Goal: Information Seeking & Learning: Learn about a topic

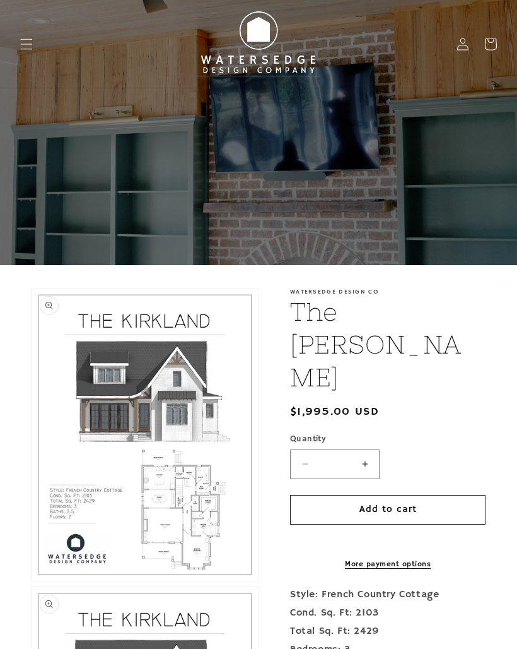
click at [32, 581] on button "Open media 1 in modal" at bounding box center [32, 581] width 0 height 0
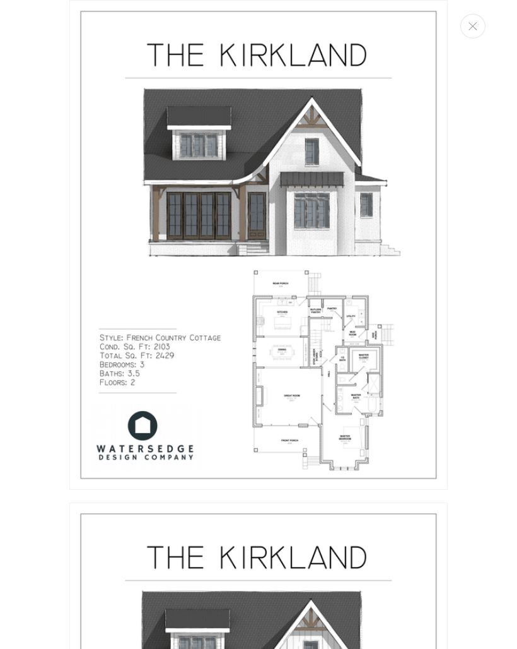
click at [385, 415] on img "Media gallery" at bounding box center [258, 245] width 379 height 490
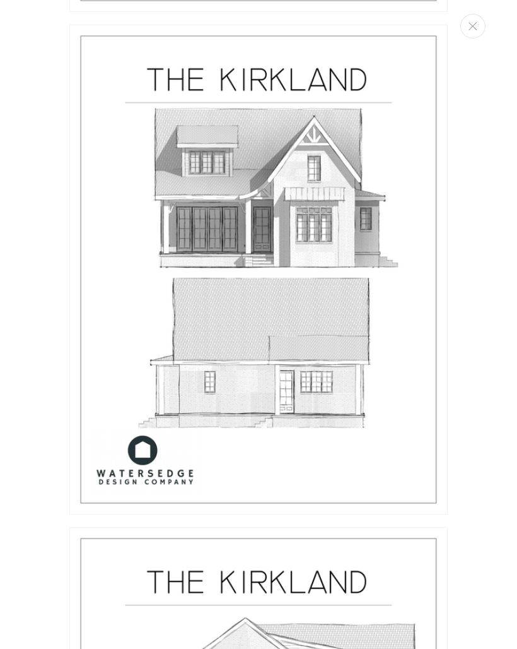
scroll to position [1868, 0]
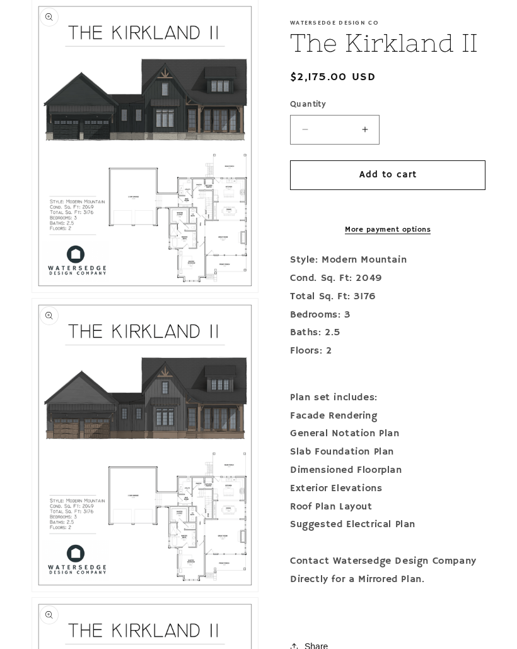
scroll to position [301, 0]
click at [32, 292] on button "Open media 1 in modal" at bounding box center [32, 292] width 0 height 0
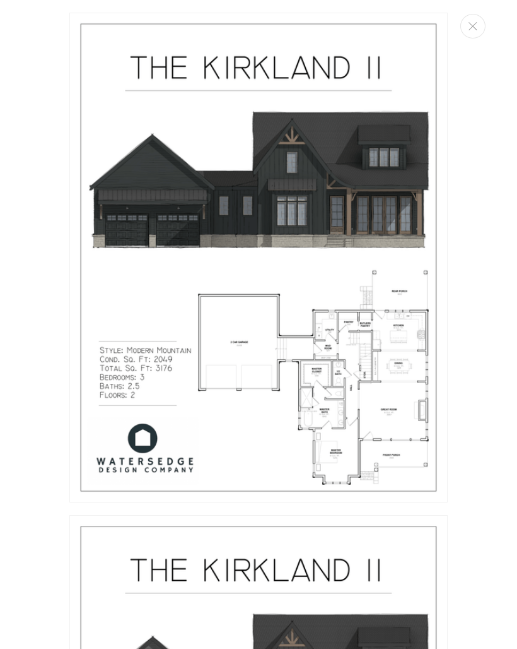
scroll to position [0, 0]
click at [478, 23] on button "Close" at bounding box center [473, 26] width 25 height 25
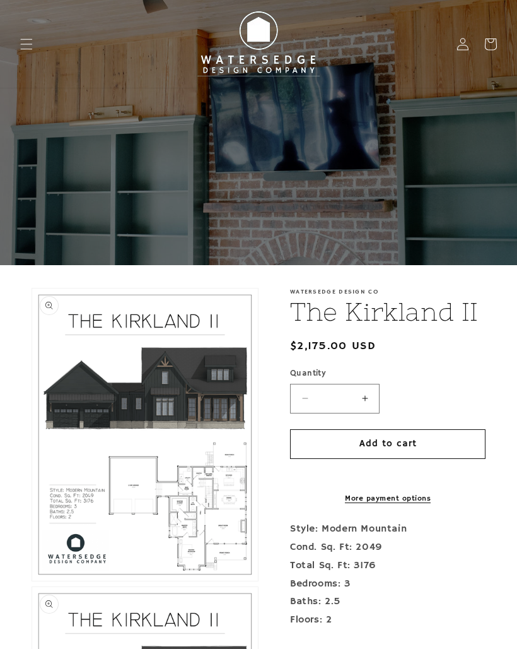
click at [19, 41] on span "Menu" at bounding box center [27, 44] width 28 height 28
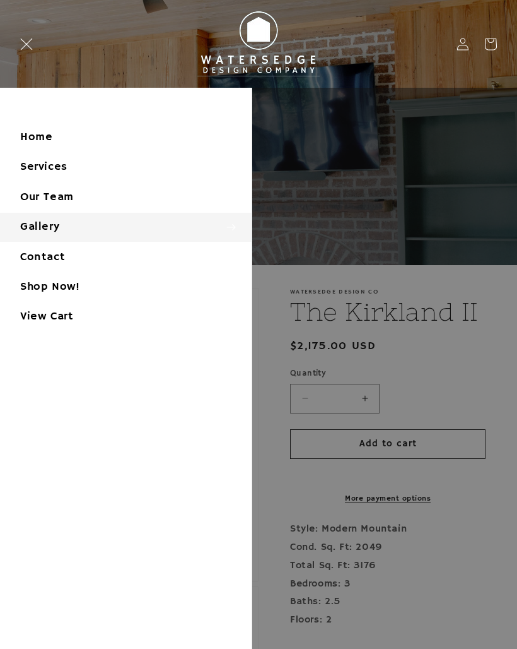
click at [33, 221] on summary "Gallery" at bounding box center [126, 227] width 252 height 28
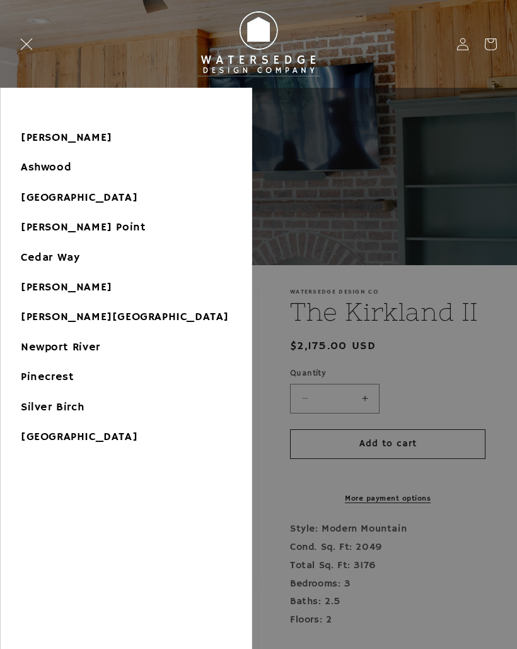
click at [28, 317] on link "[PERSON_NAME][GEOGRAPHIC_DATA]" at bounding box center [126, 317] width 251 height 28
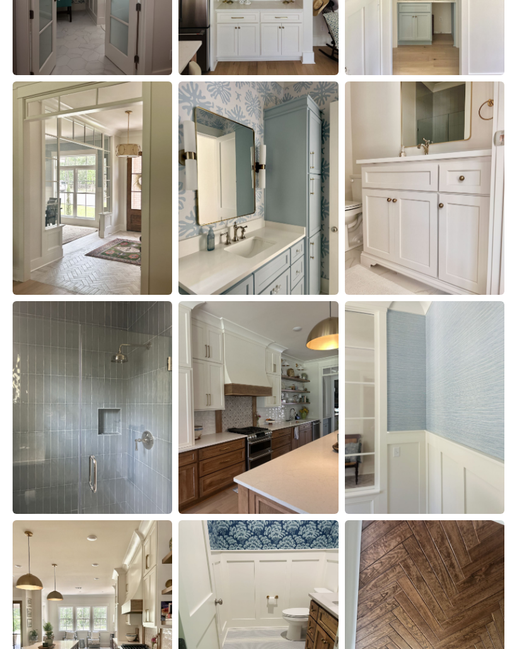
scroll to position [1781, 0]
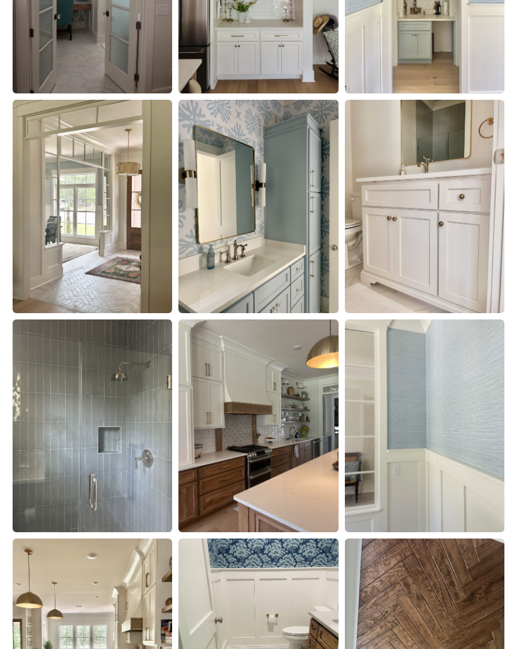
click at [203, 254] on img at bounding box center [259, 206] width 160 height 213
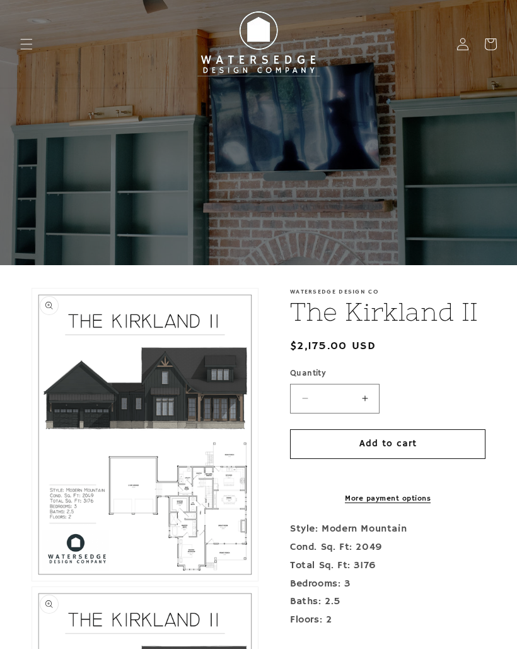
click at [29, 45] on icon "Menu" at bounding box center [26, 44] width 13 height 13
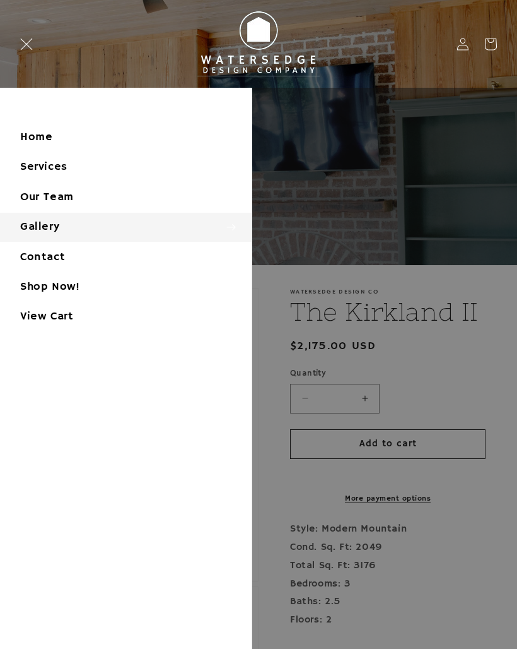
click at [25, 223] on summary "Gallery" at bounding box center [126, 227] width 252 height 28
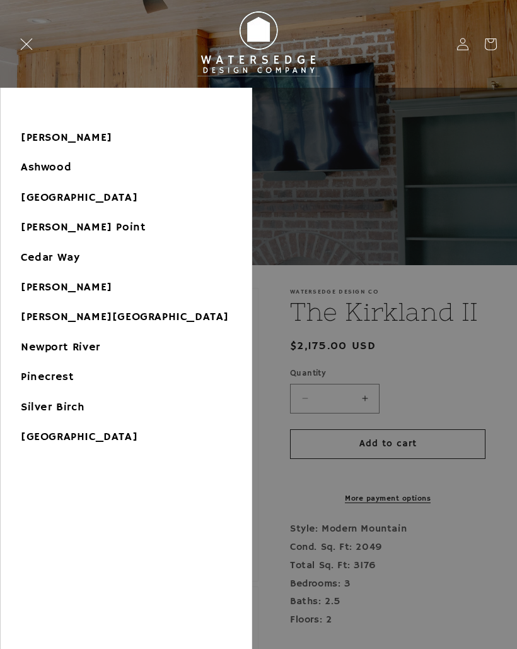
click at [34, 137] on link "[PERSON_NAME]" at bounding box center [126, 138] width 251 height 28
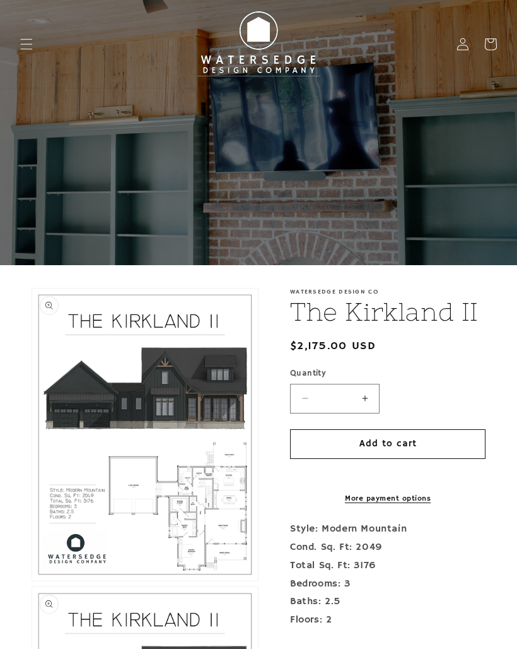
click at [26, 42] on icon "Menu" at bounding box center [26, 44] width 13 height 13
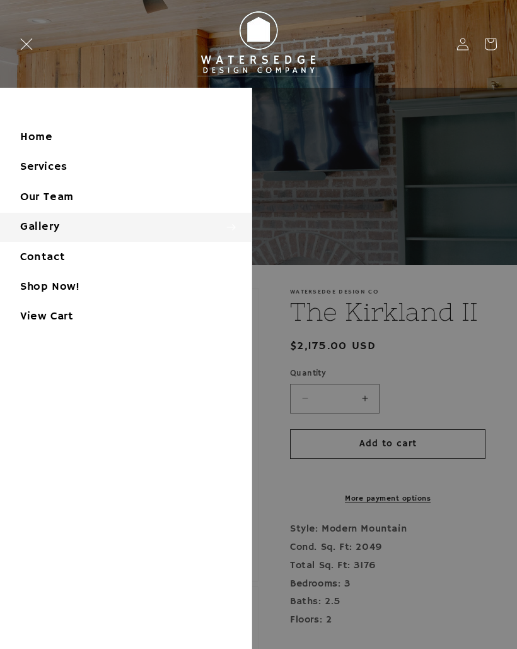
click at [30, 221] on summary "Gallery" at bounding box center [126, 227] width 252 height 28
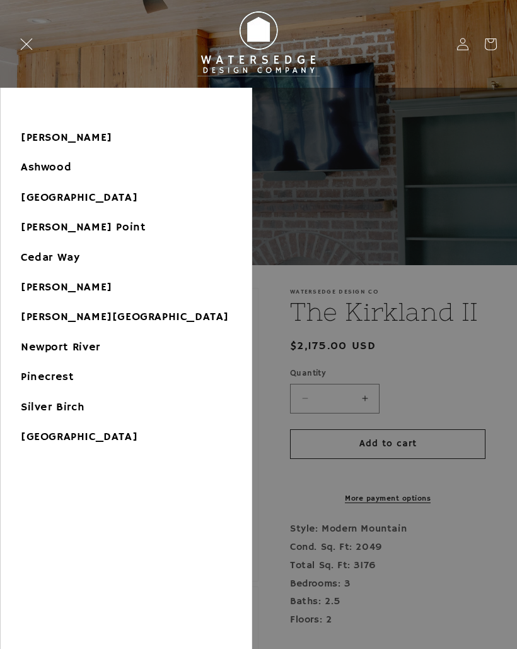
click at [31, 197] on link "[GEOGRAPHIC_DATA]" at bounding box center [126, 198] width 251 height 28
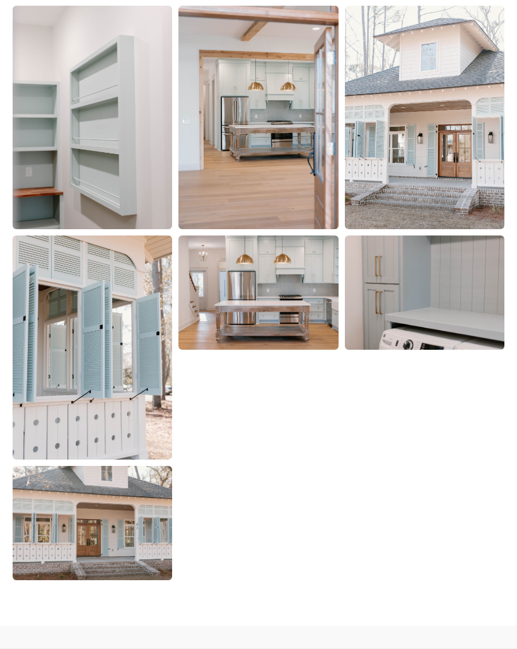
scroll to position [4171, 0]
click at [309, 321] on img at bounding box center [259, 292] width 160 height 114
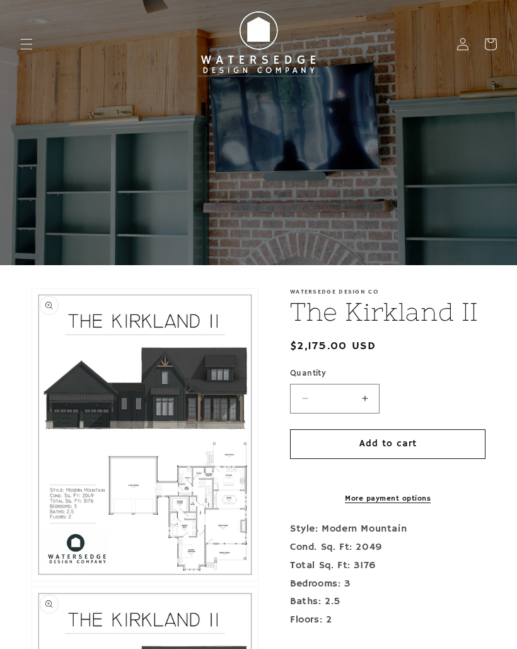
click at [29, 52] on span "Menu" at bounding box center [27, 44] width 28 height 28
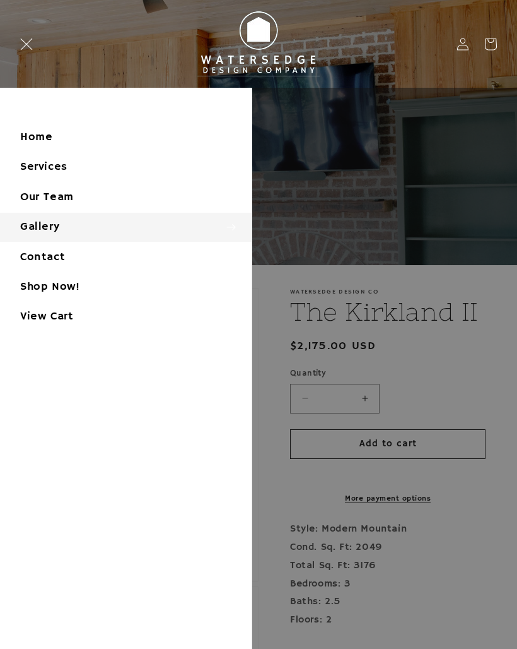
click at [30, 223] on summary "Gallery" at bounding box center [126, 227] width 252 height 28
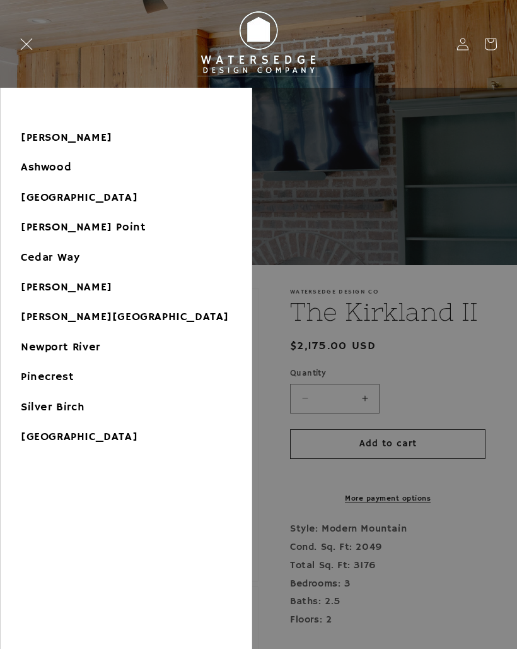
click at [37, 230] on link "[PERSON_NAME] Point" at bounding box center [126, 227] width 251 height 28
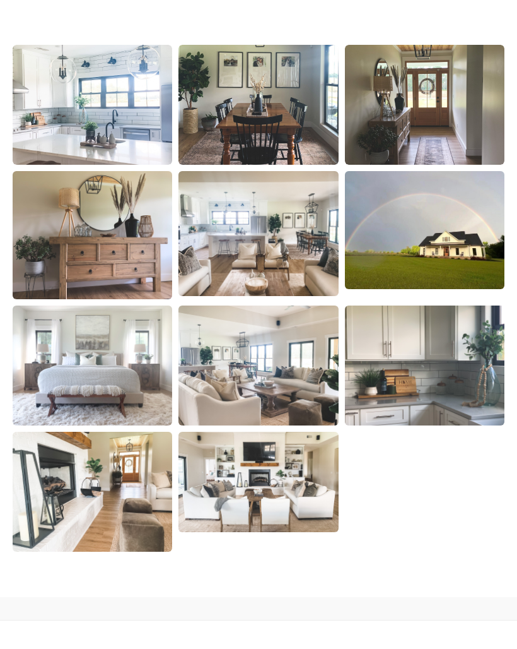
scroll to position [692, 0]
click at [228, 484] on img at bounding box center [259, 482] width 160 height 100
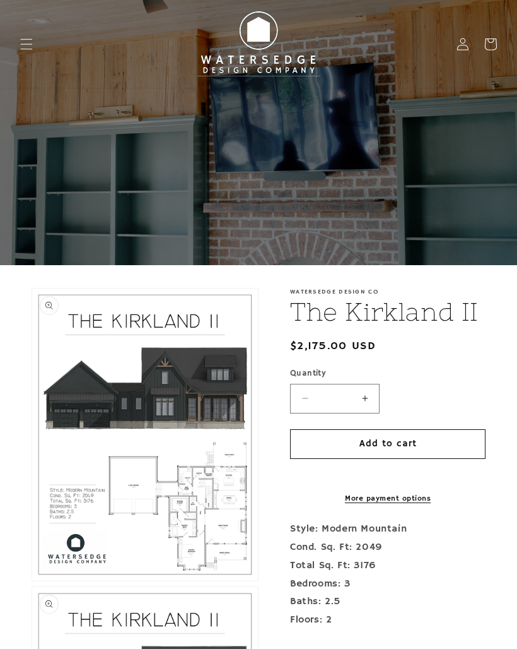
click at [25, 44] on icon "Menu" at bounding box center [27, 43] width 12 height 11
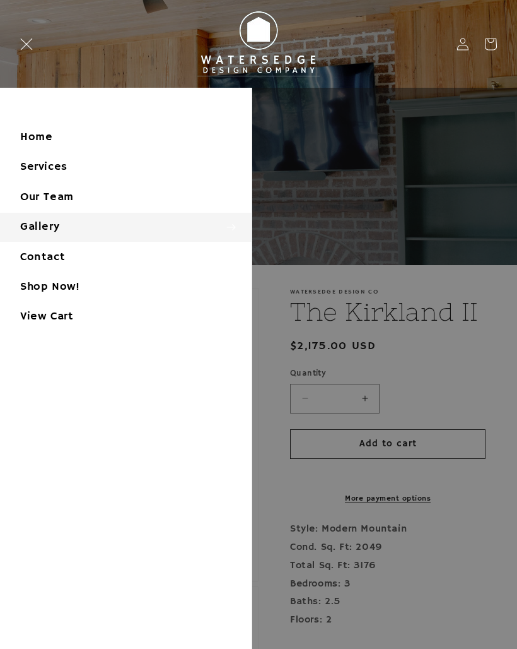
click at [28, 225] on summary "Gallery" at bounding box center [126, 227] width 252 height 28
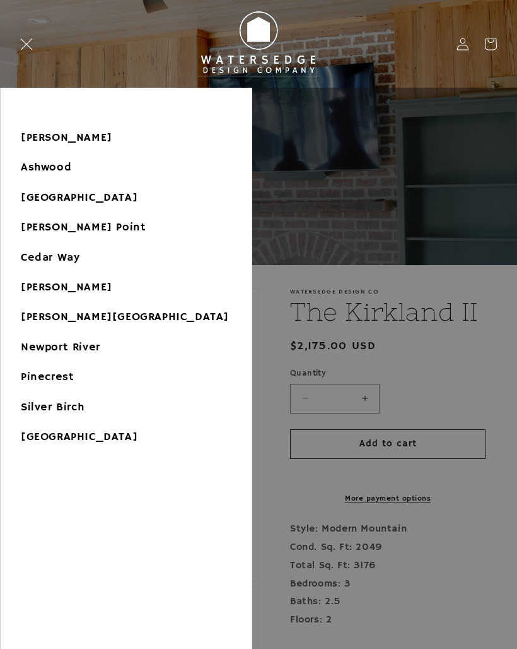
click at [37, 260] on link "Cedar Way" at bounding box center [126, 258] width 251 height 28
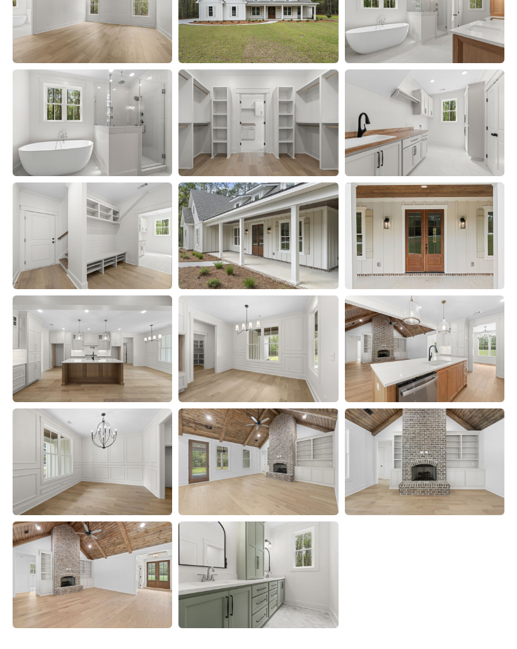
scroll to position [2652, 0]
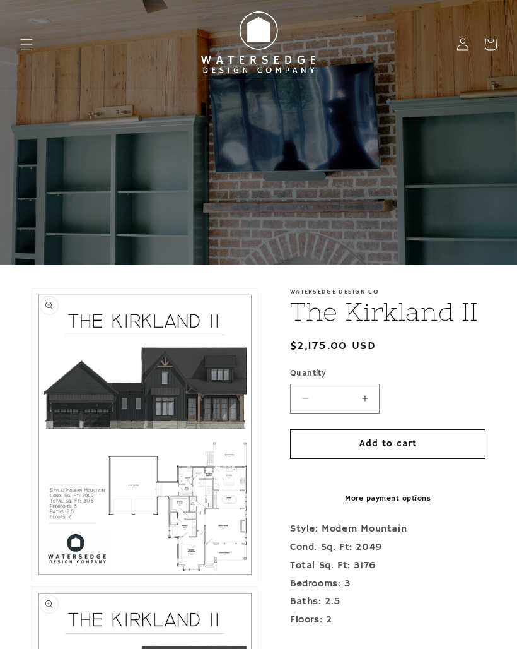
click at [30, 44] on icon "Menu" at bounding box center [27, 43] width 12 height 11
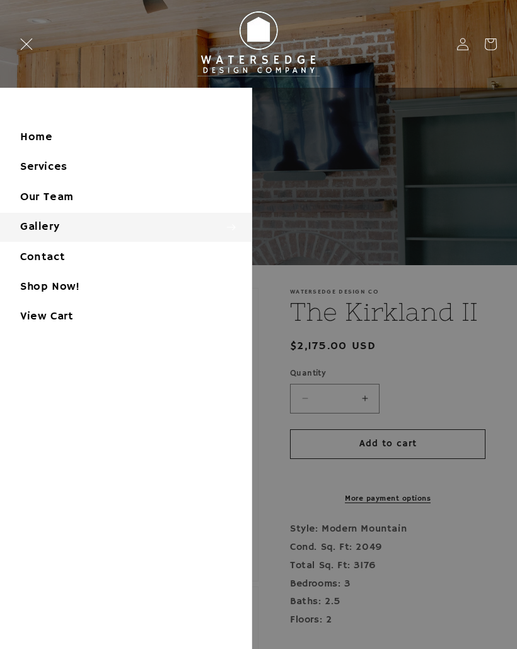
click at [27, 232] on summary "Gallery" at bounding box center [126, 227] width 252 height 28
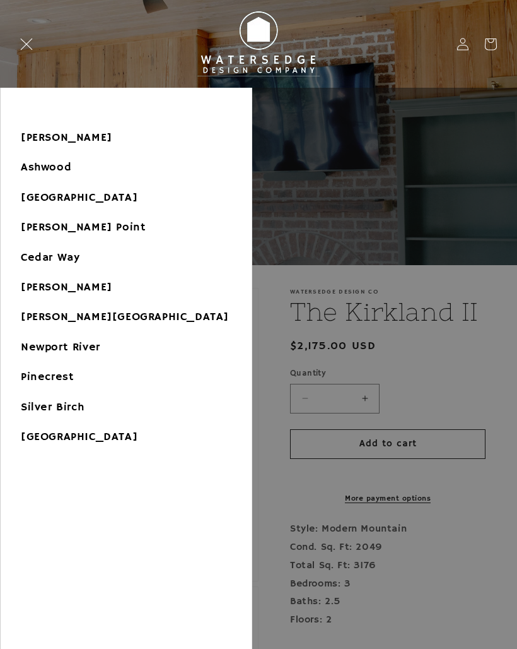
click at [42, 288] on link "[PERSON_NAME]" at bounding box center [126, 287] width 251 height 28
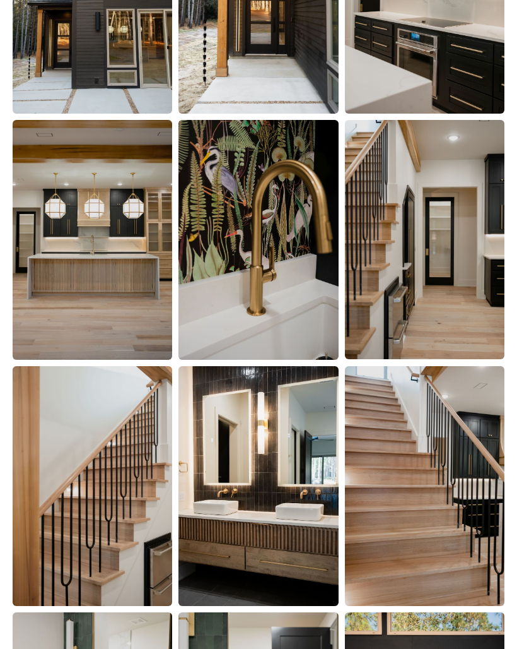
scroll to position [831, 0]
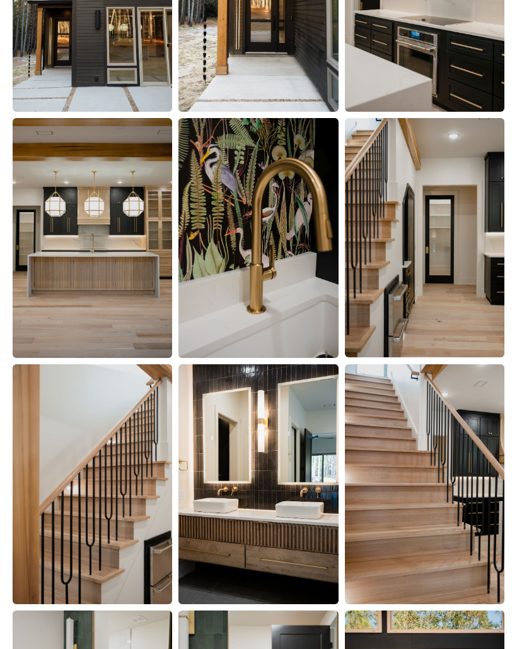
click at [42, 309] on img at bounding box center [93, 238] width 160 height 240
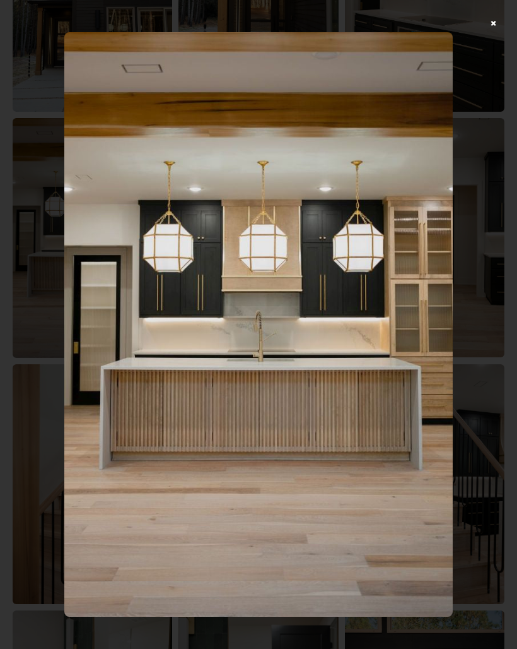
click at [70, 358] on img at bounding box center [258, 324] width 389 height 584
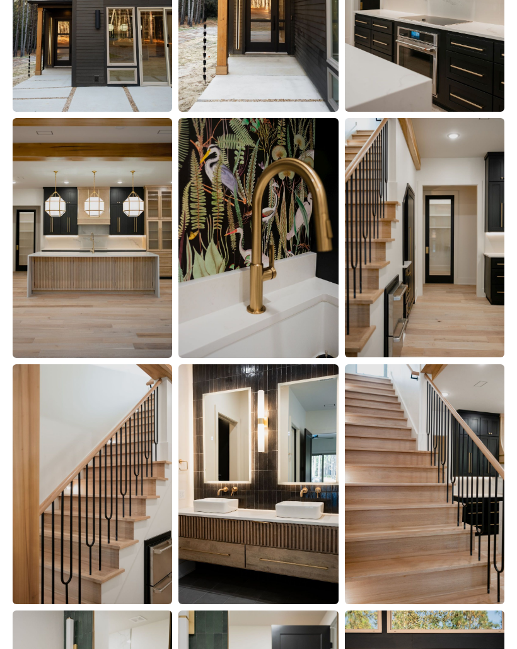
click at [239, 280] on img at bounding box center [259, 238] width 160 height 240
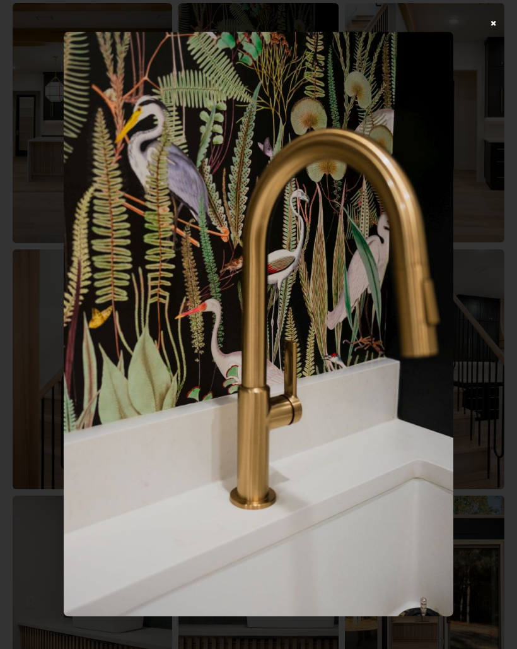
scroll to position [947, 0]
click at [492, 26] on div at bounding box center [258, 324] width 517 height 649
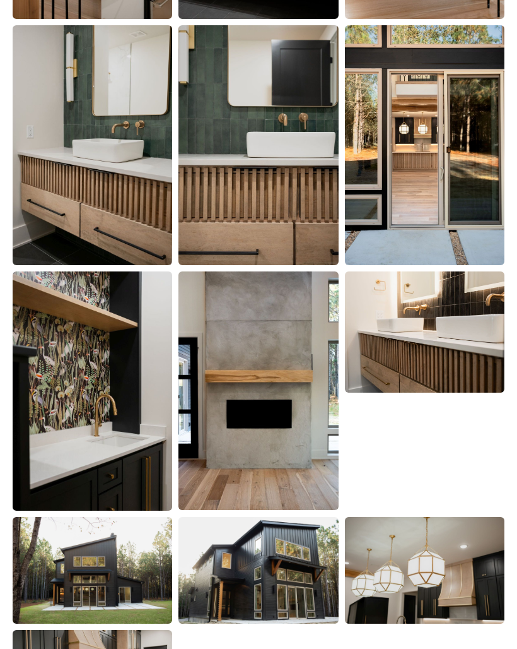
scroll to position [1415, 0]
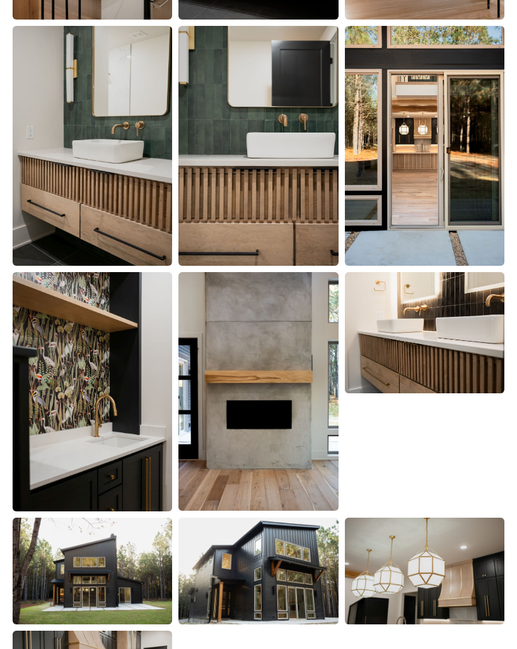
click at [476, 348] on img at bounding box center [425, 332] width 160 height 121
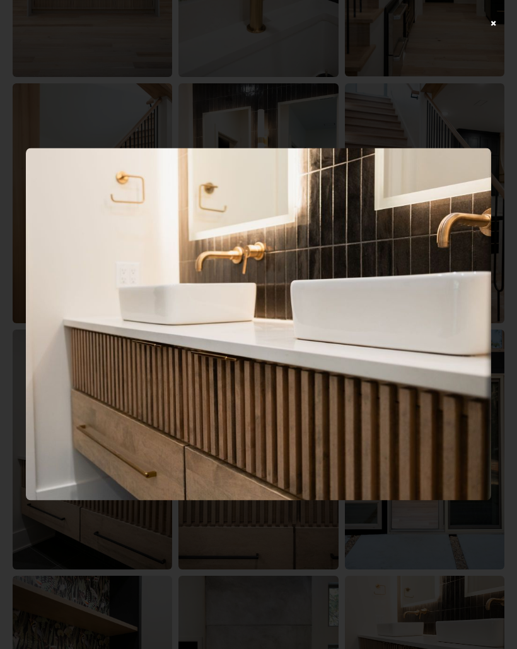
click at [494, 28] on div at bounding box center [258, 324] width 517 height 649
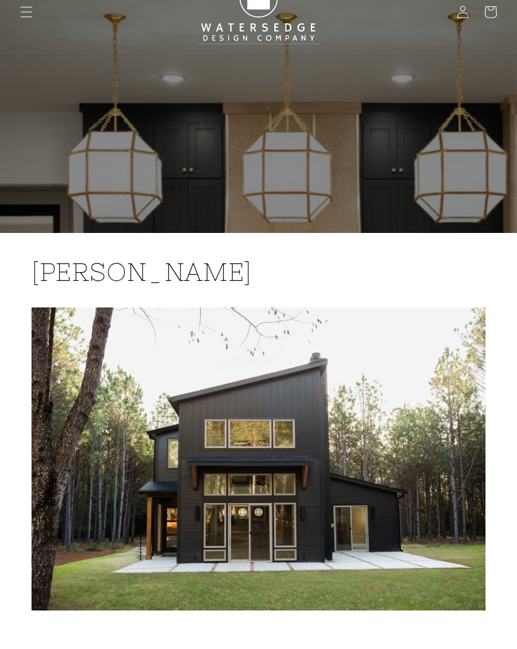
scroll to position [0, 0]
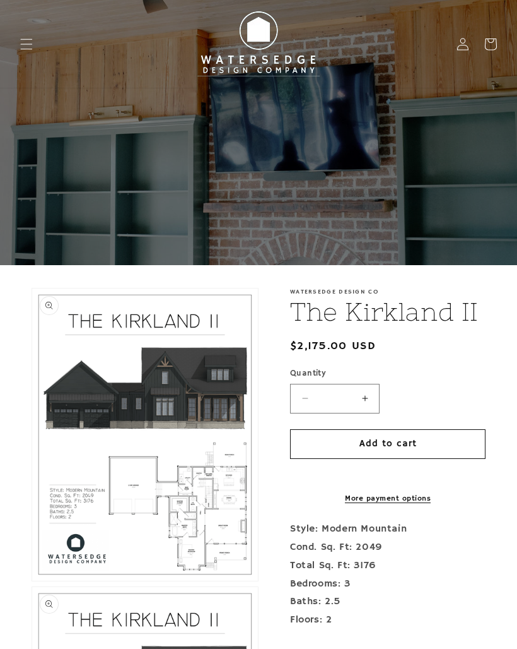
click at [28, 41] on icon "Menu" at bounding box center [26, 44] width 13 height 13
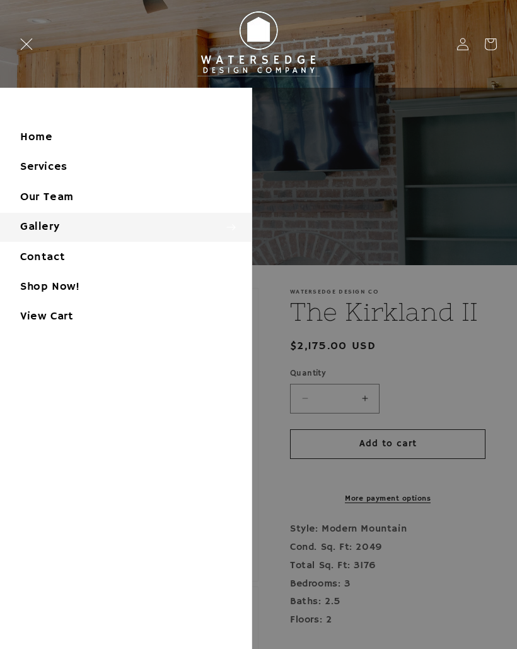
click at [31, 230] on summary "Gallery" at bounding box center [126, 227] width 252 height 28
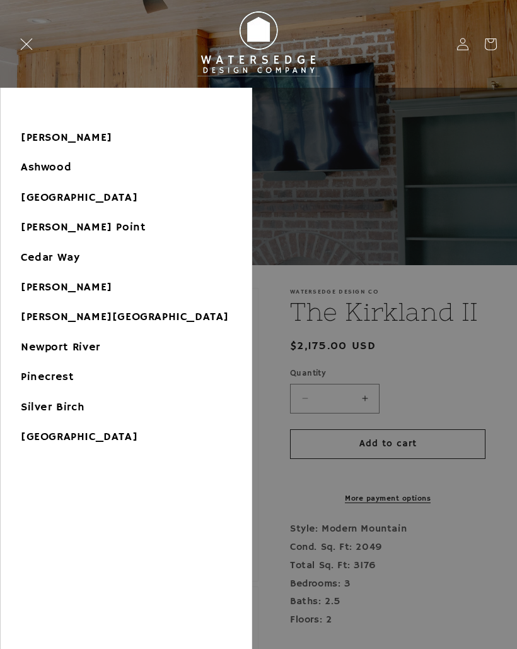
click at [40, 317] on link "[PERSON_NAME][GEOGRAPHIC_DATA]" at bounding box center [126, 317] width 251 height 28
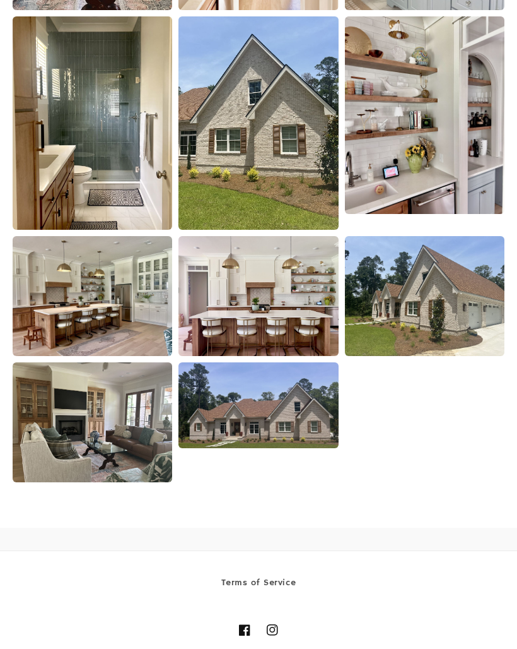
scroll to position [3181, 0]
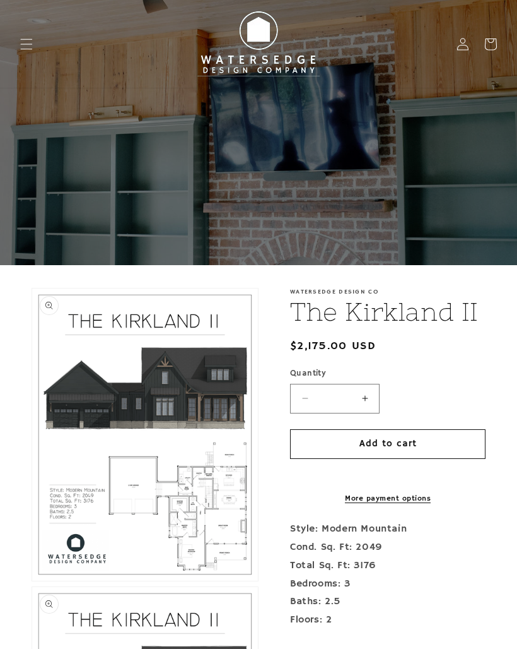
click at [25, 50] on icon "Menu" at bounding box center [26, 44] width 13 height 13
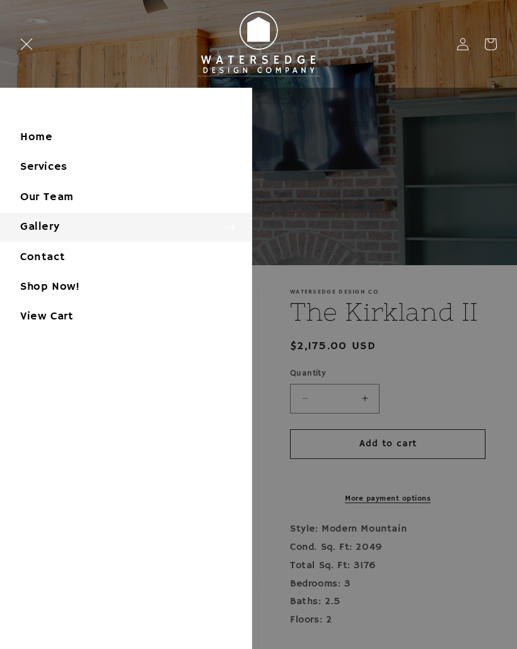
click at [32, 224] on summary "Gallery" at bounding box center [126, 227] width 252 height 28
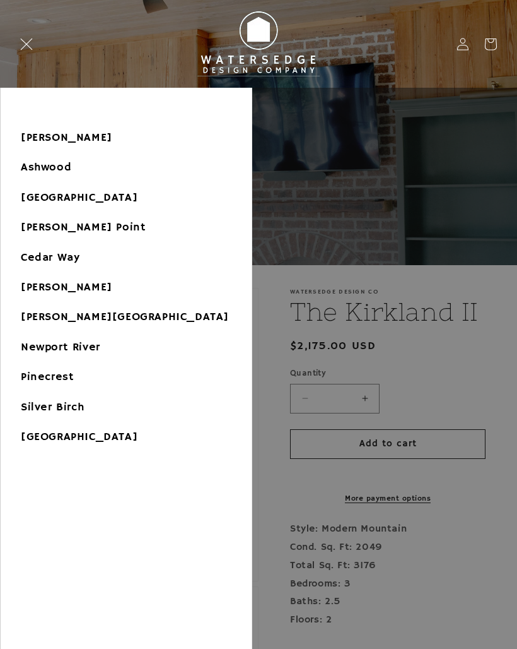
click at [42, 346] on link "Newport River" at bounding box center [126, 347] width 251 height 28
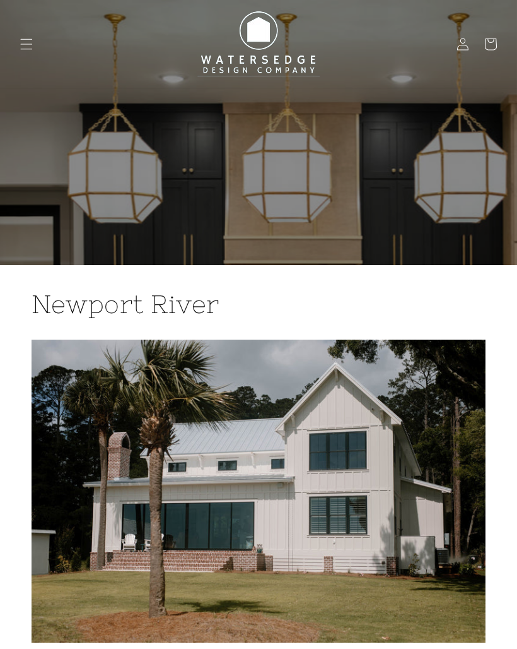
click at [27, 50] on icon "Menu" at bounding box center [26, 44] width 13 height 13
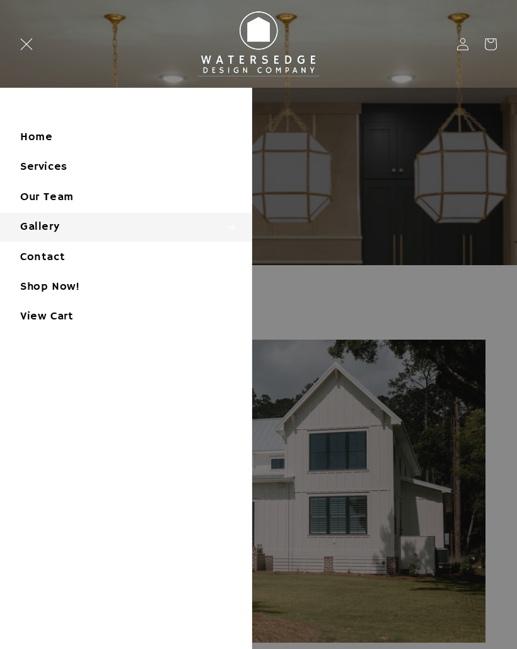
click at [33, 226] on summary "Gallery" at bounding box center [126, 227] width 252 height 28
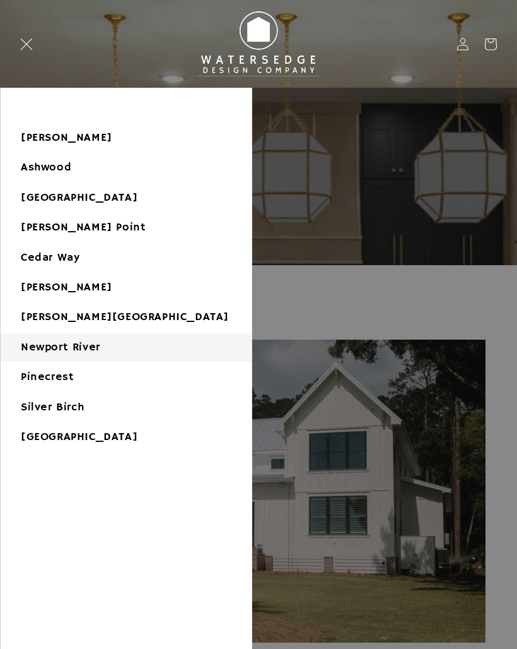
click at [30, 378] on link "Pinecrest" at bounding box center [126, 377] width 251 height 28
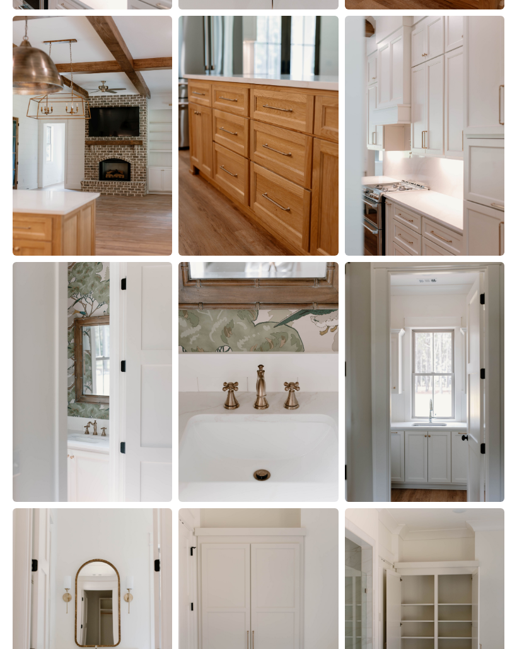
scroll to position [1668, 0]
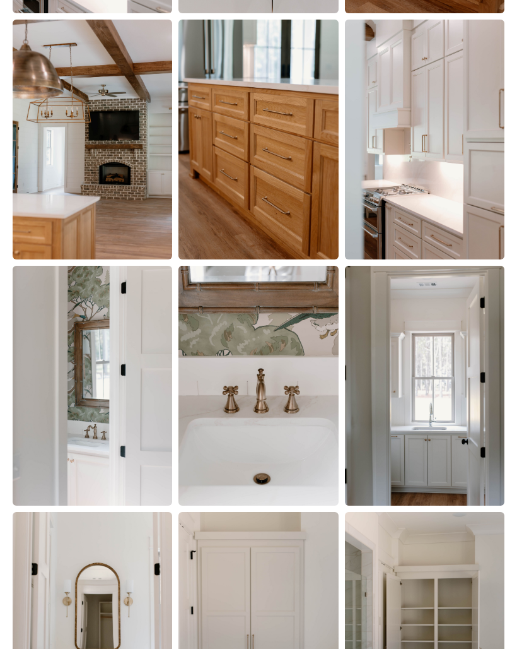
click at [459, 187] on img at bounding box center [425, 140] width 160 height 240
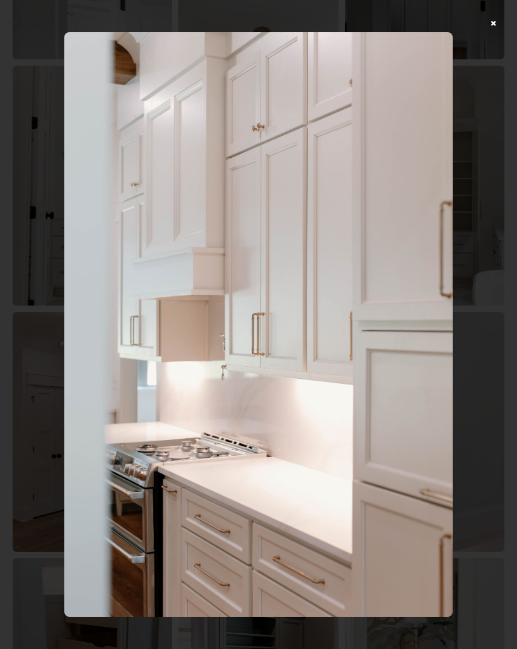
scroll to position [2118, 0]
click at [492, 25] on div at bounding box center [258, 324] width 517 height 649
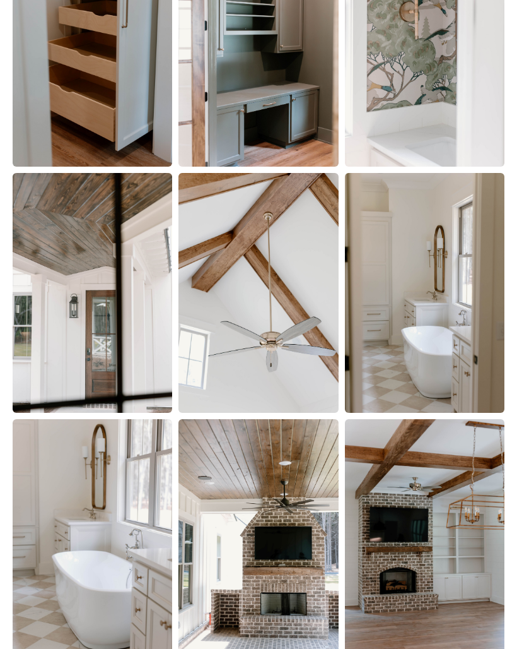
scroll to position [2741, 0]
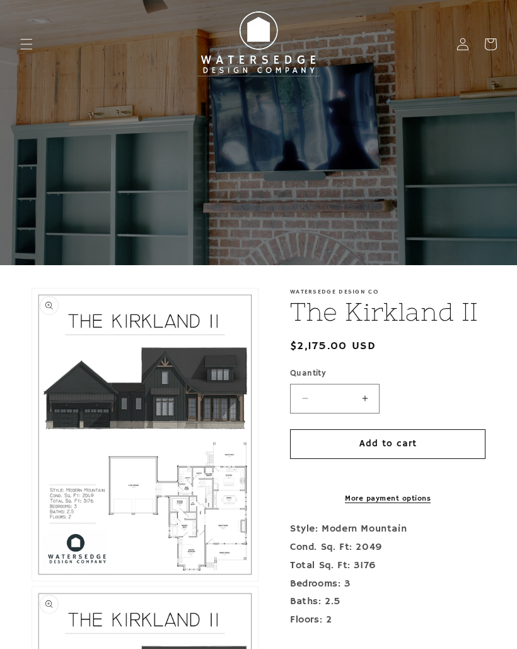
click at [26, 42] on icon "Menu" at bounding box center [26, 44] width 13 height 13
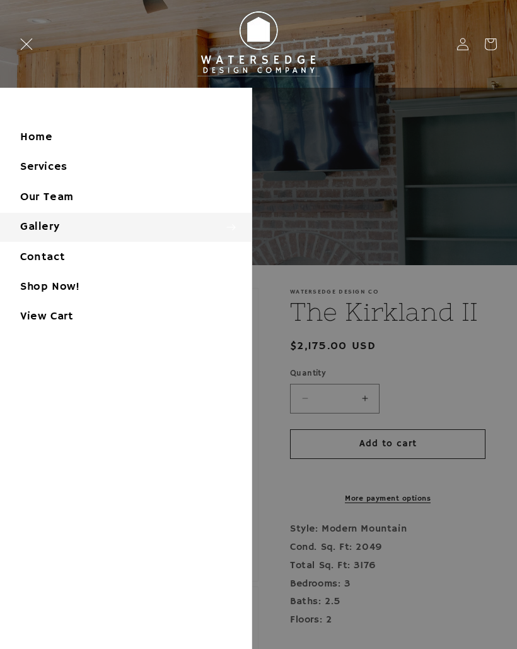
click at [27, 225] on summary "Gallery" at bounding box center [126, 227] width 252 height 28
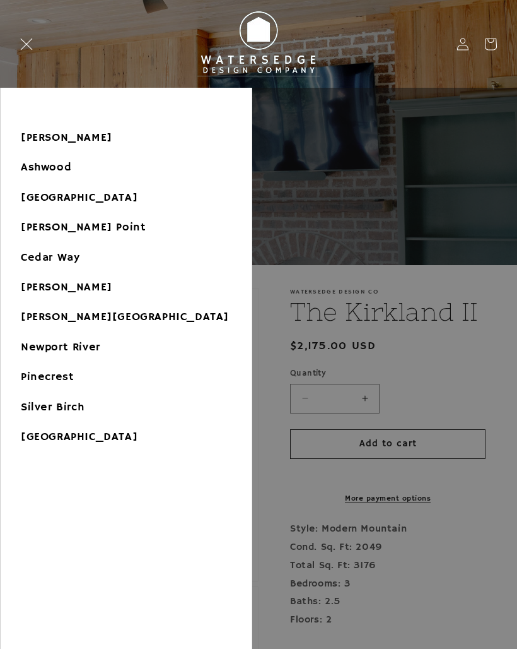
click at [46, 434] on link "[GEOGRAPHIC_DATA]" at bounding box center [126, 437] width 251 height 28
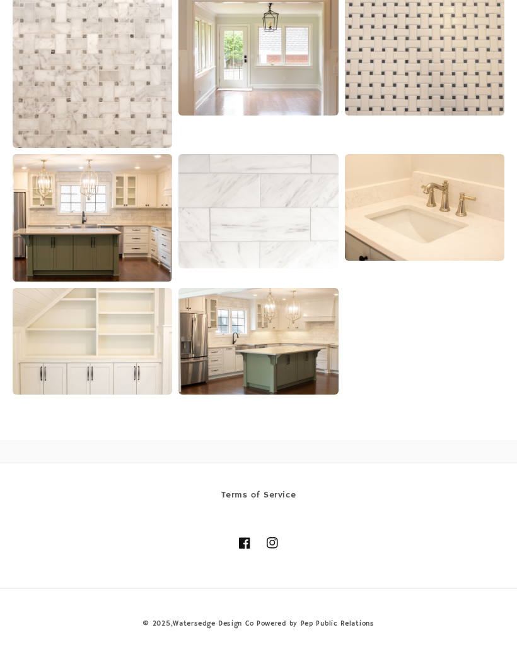
scroll to position [1847, 0]
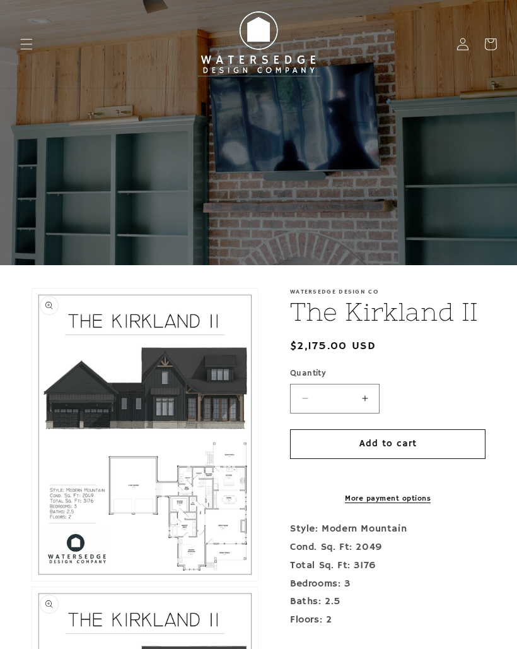
click at [31, 45] on icon "Menu" at bounding box center [26, 44] width 13 height 13
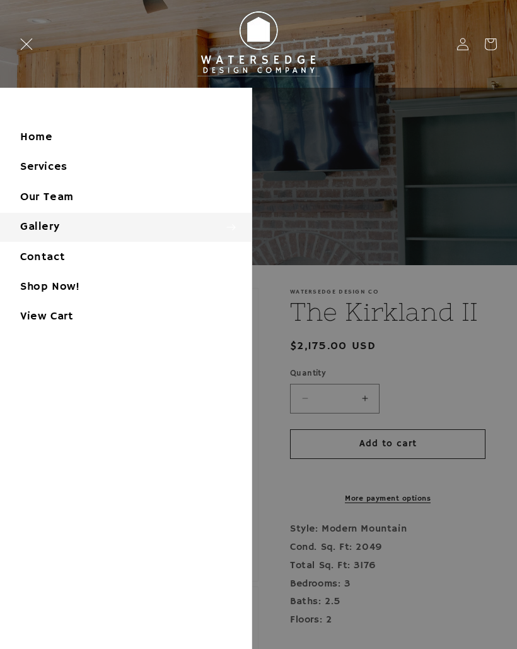
click at [25, 223] on summary "Gallery" at bounding box center [126, 227] width 252 height 28
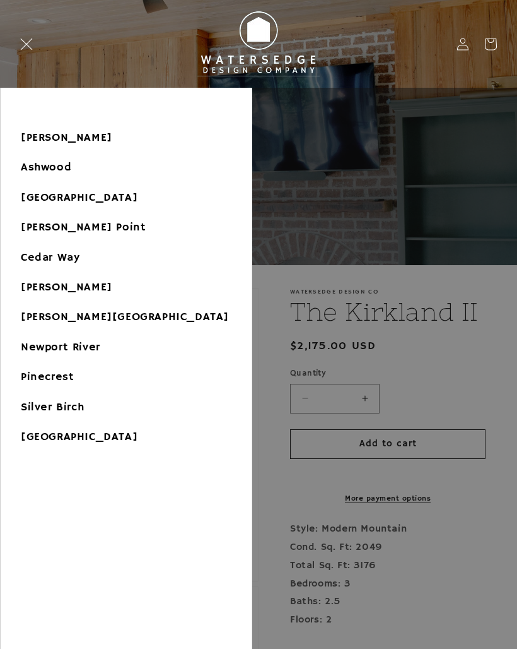
click at [37, 406] on link "Silver Birch" at bounding box center [126, 407] width 251 height 28
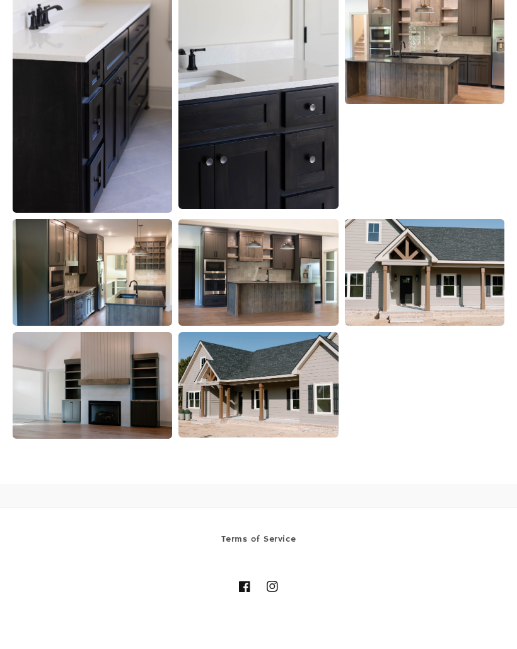
scroll to position [3665, 0]
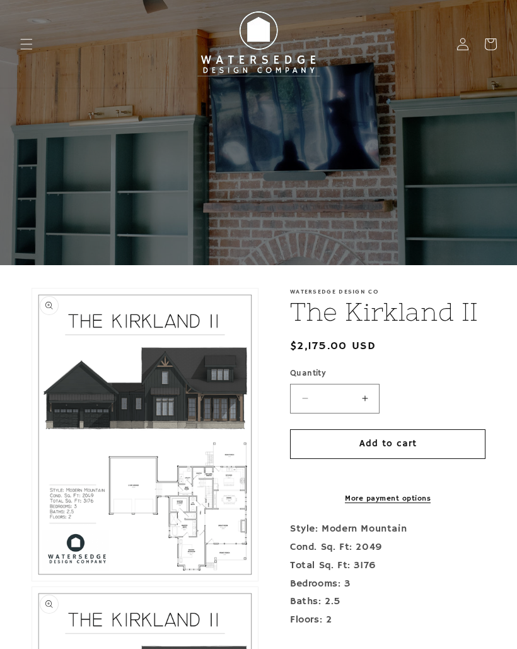
click at [26, 50] on icon "Menu" at bounding box center [26, 44] width 13 height 13
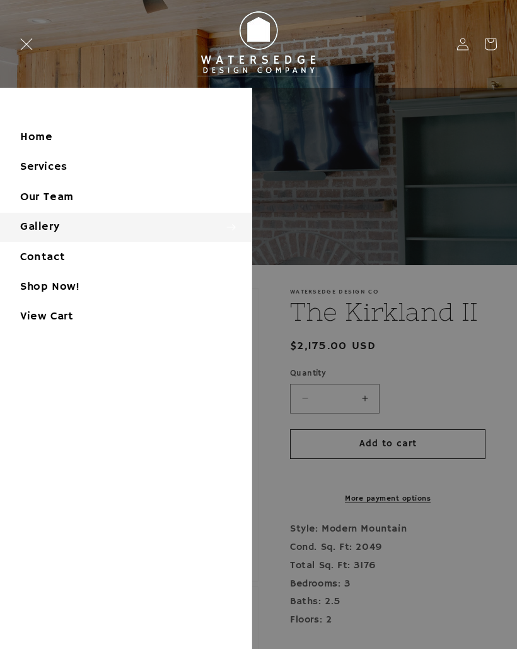
click at [32, 225] on summary "Gallery" at bounding box center [126, 227] width 252 height 28
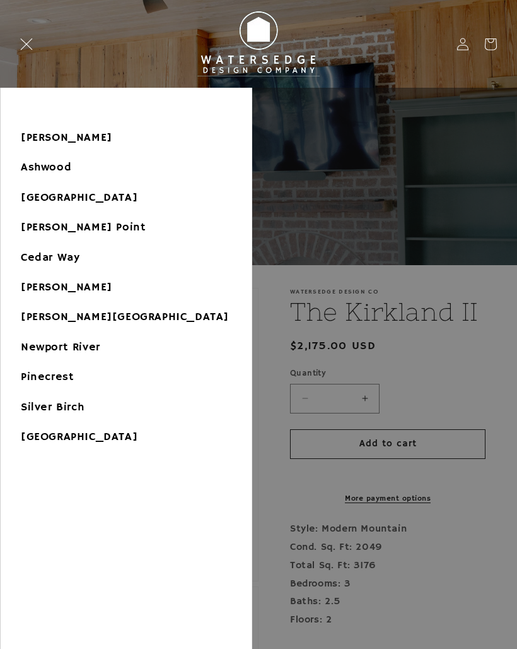
click at [40, 372] on link "Pinecrest" at bounding box center [126, 377] width 251 height 28
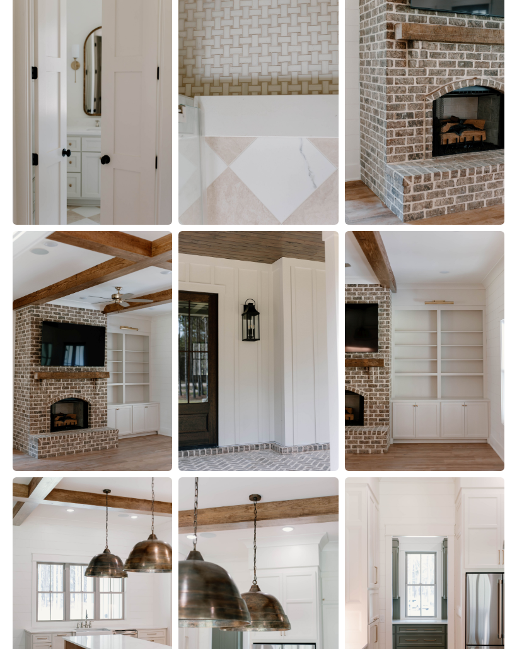
scroll to position [731, 0]
